Goal: Task Accomplishment & Management: Use online tool/utility

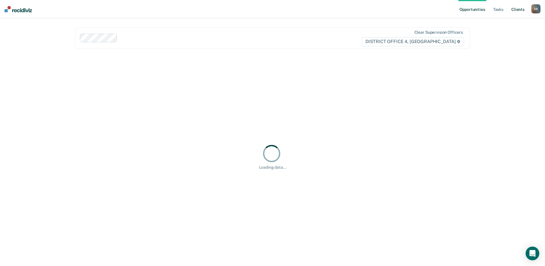
click at [514, 8] on link "Client s" at bounding box center [518, 9] width 15 height 18
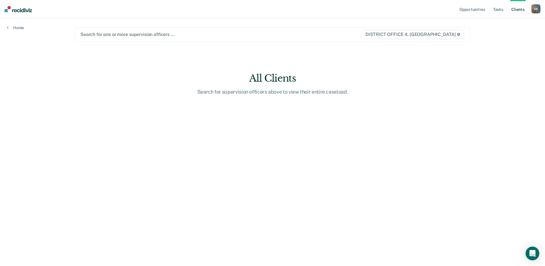
click at [130, 36] on div at bounding box center [214, 34] width 269 height 7
click at [120, 36] on div at bounding box center [214, 34] width 269 height 7
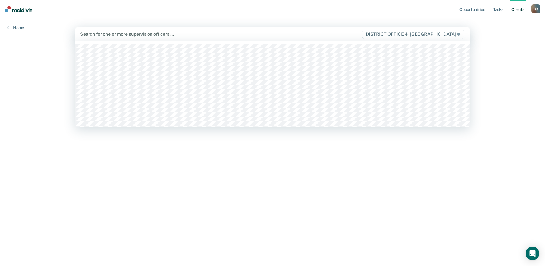
click at [118, 35] on div at bounding box center [214, 34] width 269 height 7
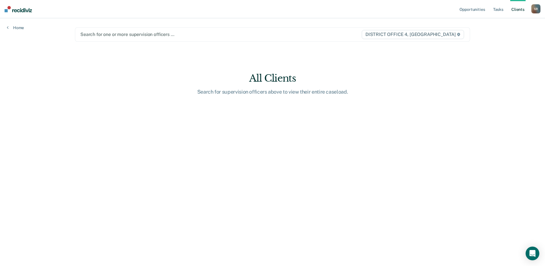
click at [118, 37] on div at bounding box center [214, 34] width 269 height 7
click at [122, 37] on div at bounding box center [214, 34] width 269 height 7
click at [116, 37] on div at bounding box center [214, 34] width 269 height 7
click at [123, 33] on div at bounding box center [214, 34] width 269 height 7
click at [125, 40] on div "Search for one or more supervision officers … DISTRICT OFFICE 4, [GEOGRAPHIC_DA…" at bounding box center [272, 34] width 395 height 14
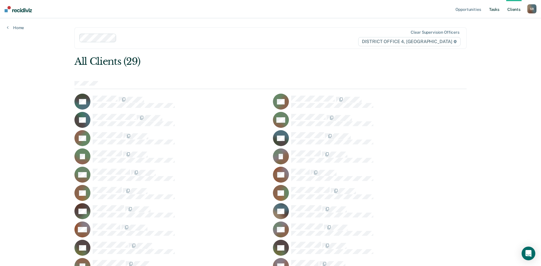
click at [494, 7] on link "Tasks" at bounding box center [494, 9] width 13 height 18
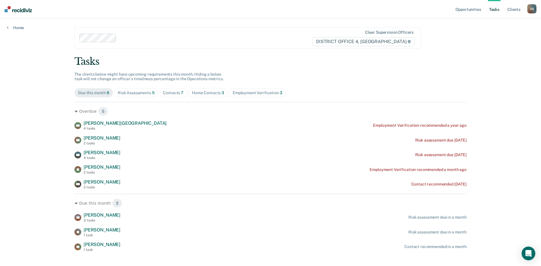
click at [204, 93] on div "Home Contacts 3" at bounding box center [208, 92] width 32 height 5
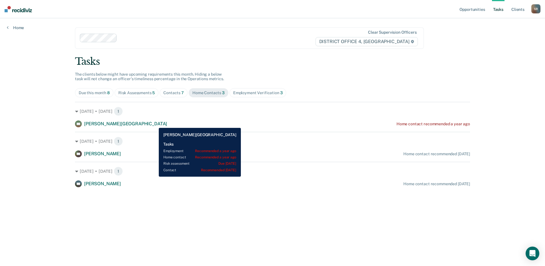
click at [155, 123] on div "[PERSON_NAME] Home contact recommended a year ago" at bounding box center [272, 123] width 395 height 7
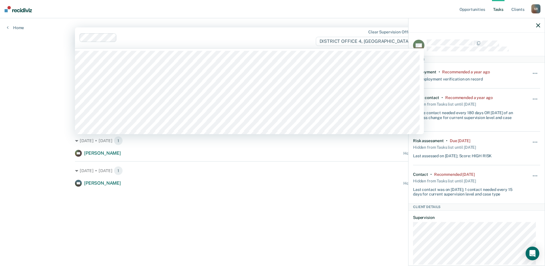
click at [301, 46] on div "Clear supervision officers DISTRICT OFFICE 4, [GEOGRAPHIC_DATA]" at bounding box center [249, 37] width 349 height 21
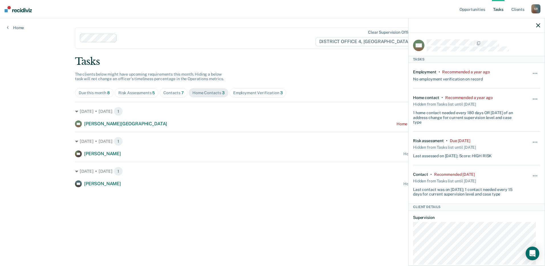
click at [294, 22] on main "Clear supervision officers DISTRICT OFFICE 4, BOISE Tasks The clients below mig…" at bounding box center [272, 135] width 409 height 234
click at [537, 26] on icon "button" at bounding box center [538, 25] width 4 height 4
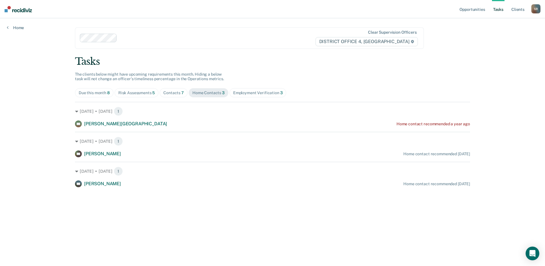
click at [172, 91] on div "Contacts 7" at bounding box center [173, 92] width 21 height 5
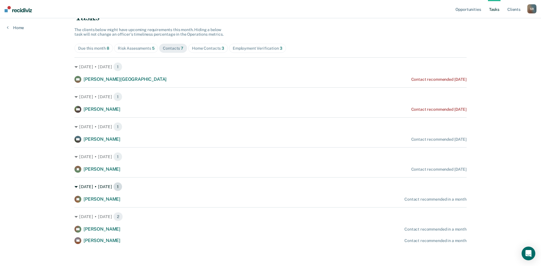
scroll to position [45, 0]
